Goal: Information Seeking & Learning: Find specific fact

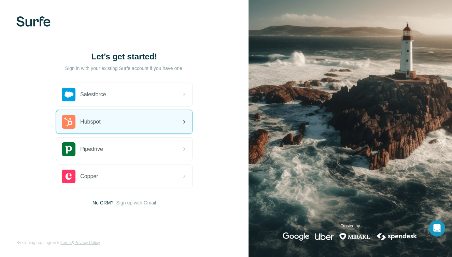
click at [121, 126] on div "Hubspot" at bounding box center [124, 121] width 136 height 23
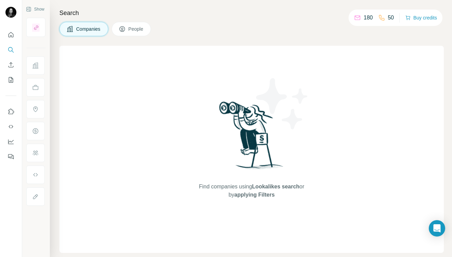
click at [320, 56] on div "Find companies using Lookalikes search or by applying Filters" at bounding box center [251, 149] width 384 height 207
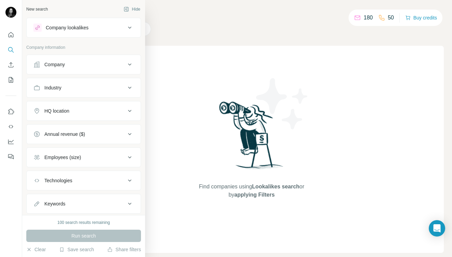
click at [46, 66] on div "Company" at bounding box center [54, 64] width 20 height 7
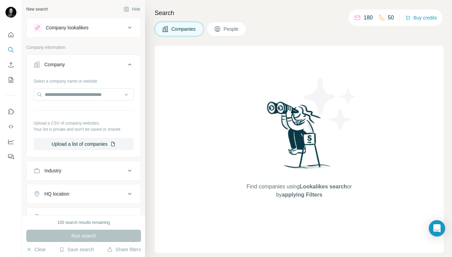
click at [46, 66] on div "Company" at bounding box center [54, 64] width 20 height 7
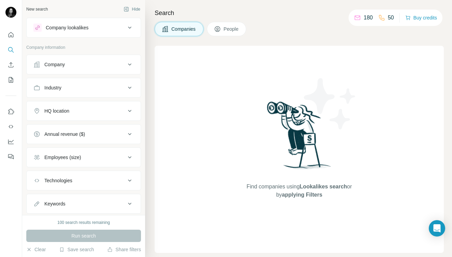
click at [292, 41] on div "Search Companies People Find companies using Lookalikes search or by applying F…" at bounding box center [298, 128] width 307 height 257
click at [130, 69] on button "Company" at bounding box center [84, 64] width 114 height 16
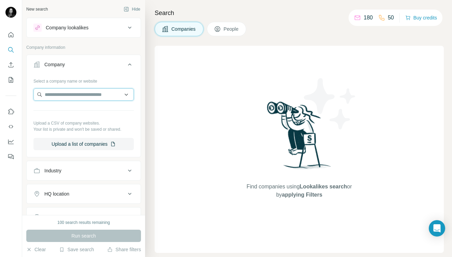
click at [95, 96] on input "text" at bounding box center [83, 94] width 100 height 12
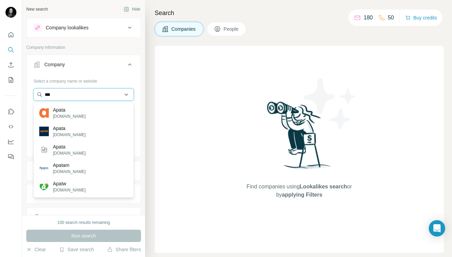
type input "***"
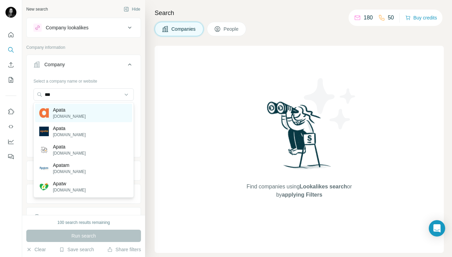
drag, startPoint x: 95, startPoint y: 97, endPoint x: 70, endPoint y: 115, distance: 31.0
click at [70, 115] on div "Apata [DOMAIN_NAME]" at bounding box center [83, 113] width 97 height 18
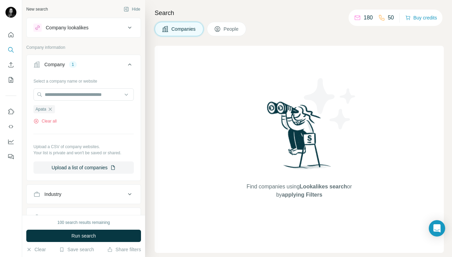
type input "***"
click at [30, 199] on button "Industry" at bounding box center [84, 194] width 114 height 16
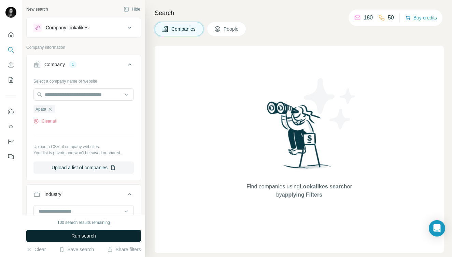
click at [64, 230] on button "Run search" at bounding box center [83, 236] width 115 height 12
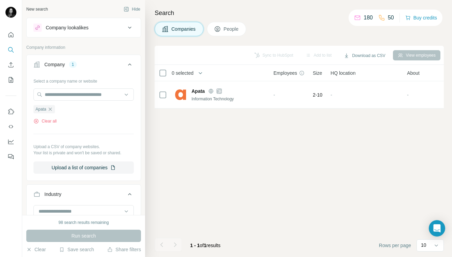
click at [183, 29] on span "Companies" at bounding box center [183, 29] width 25 height 7
click at [232, 25] on button "People" at bounding box center [227, 29] width 40 height 14
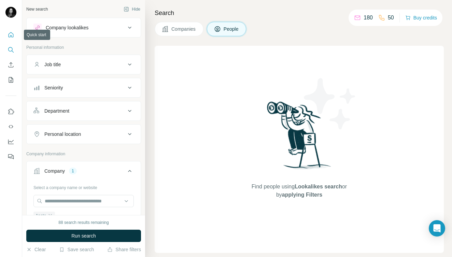
click at [12, 39] on button "Quick start" at bounding box center [10, 35] width 11 height 12
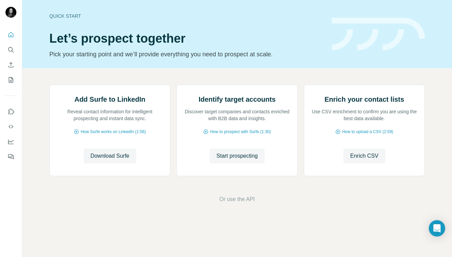
click at [46, 101] on div "Add Surfe to LinkedIn Reveal contact information for intelligent prospecting an…" at bounding box center [237, 144] width 430 height 152
click at [10, 45] on button "Search" at bounding box center [10, 50] width 11 height 12
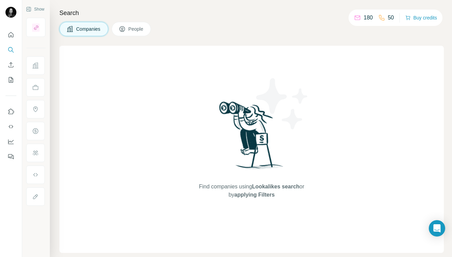
click at [183, 26] on div "Companies People" at bounding box center [251, 29] width 384 height 14
click at [364, 18] on p "180" at bounding box center [368, 18] width 9 height 8
click at [357, 17] on icon at bounding box center [357, 17] width 5 height 2
click at [203, 18] on div "Search Companies People Find companies using Lookalikes search or by applying F…" at bounding box center [251, 128] width 402 height 257
